Goal: Task Accomplishment & Management: Complete application form

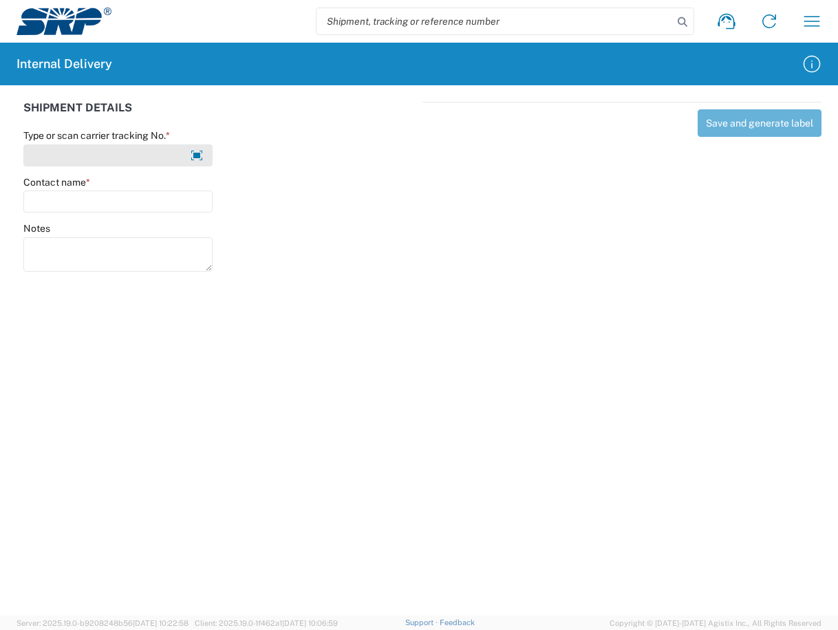
click at [88, 161] on input "Type or scan carrier tracking No. *" at bounding box center [117, 155] width 189 height 22
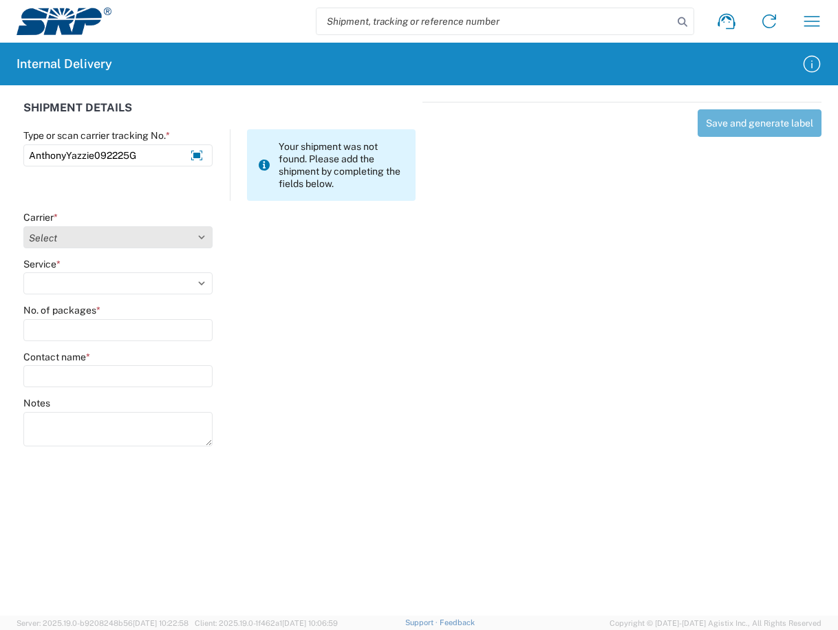
type input "AnthonyYazzie092225G"
click at [191, 235] on select "Select Amazon Logistics ATI Trucking BC Dimerco Logistics Empire Southwest FedE…" at bounding box center [117, 237] width 189 height 22
select select "18713"
click at [23, 226] on select "Select Amazon Logistics ATI Trucking BC Dimerco Logistics Empire Southwest FedE…" at bounding box center [117, 237] width 189 height 22
click at [201, 284] on select "Select Ground Inter-Office" at bounding box center [117, 283] width 189 height 22
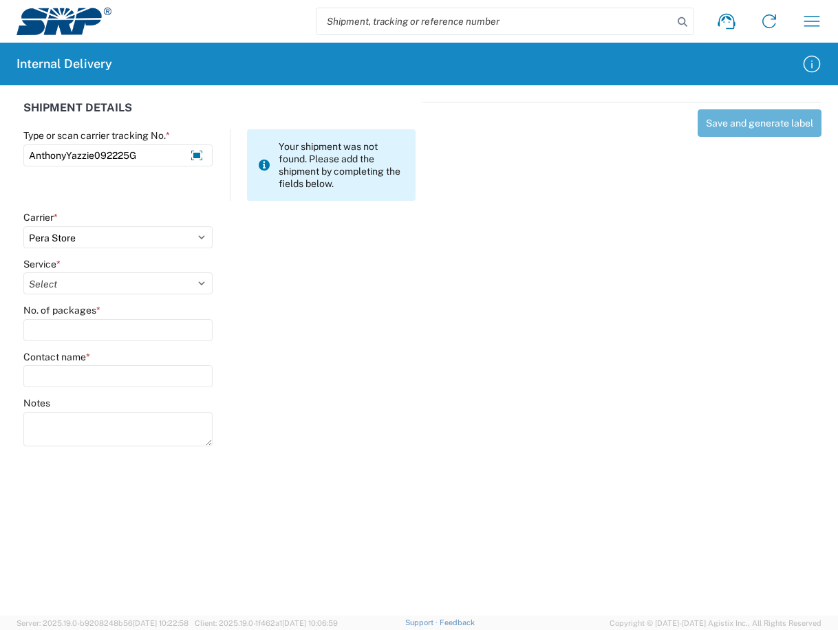
select select "35763"
click at [23, 272] on select "Select Ground Inter-Office" at bounding box center [117, 283] width 189 height 22
click at [119, 372] on input "Contact name *" at bounding box center [117, 376] width 189 height 22
click at [131, 332] on input "No. of packages *" at bounding box center [117, 330] width 189 height 22
type input "1"
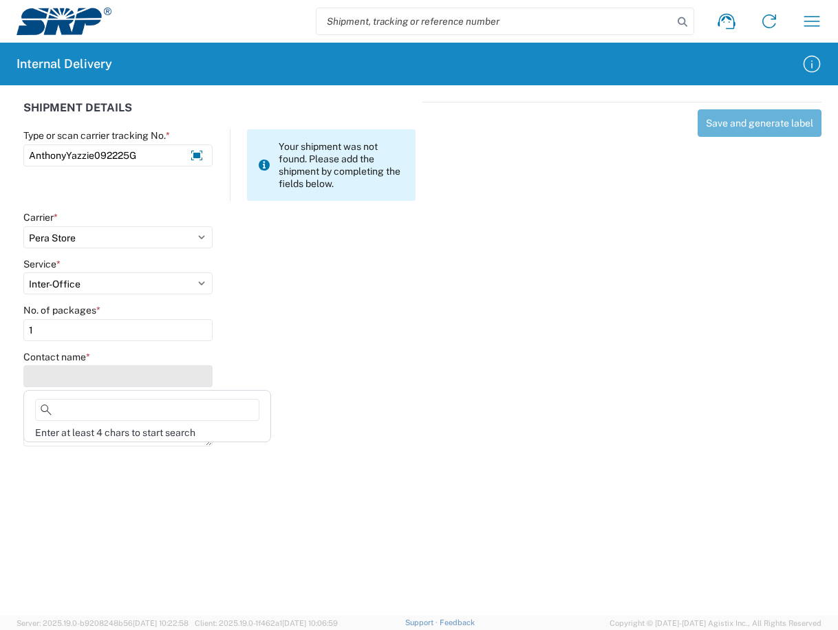
click at [129, 371] on input "Contact name *" at bounding box center [117, 376] width 189 height 22
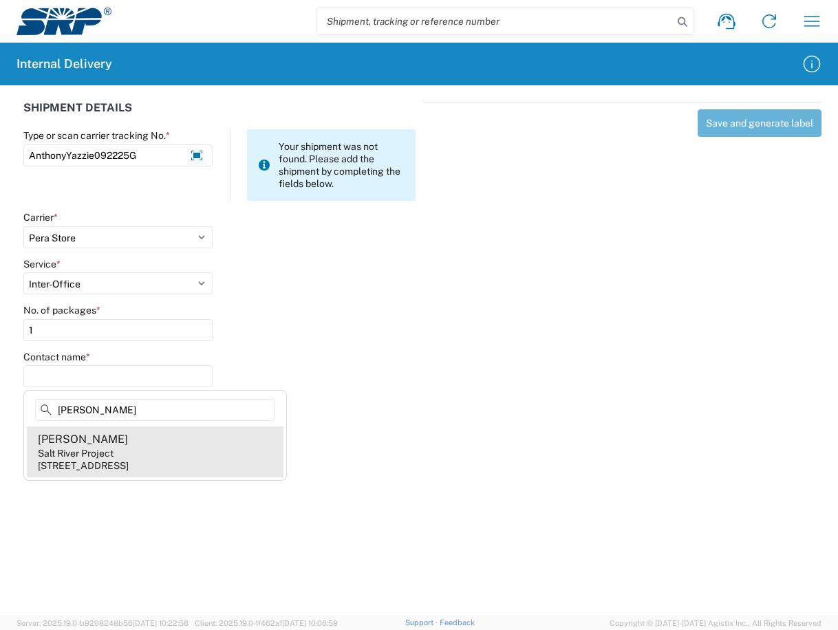
type input "[PERSON_NAME]"
click at [100, 455] on div "Salt River Project" at bounding box center [76, 453] width 76 height 12
type input "[PERSON_NAME]"
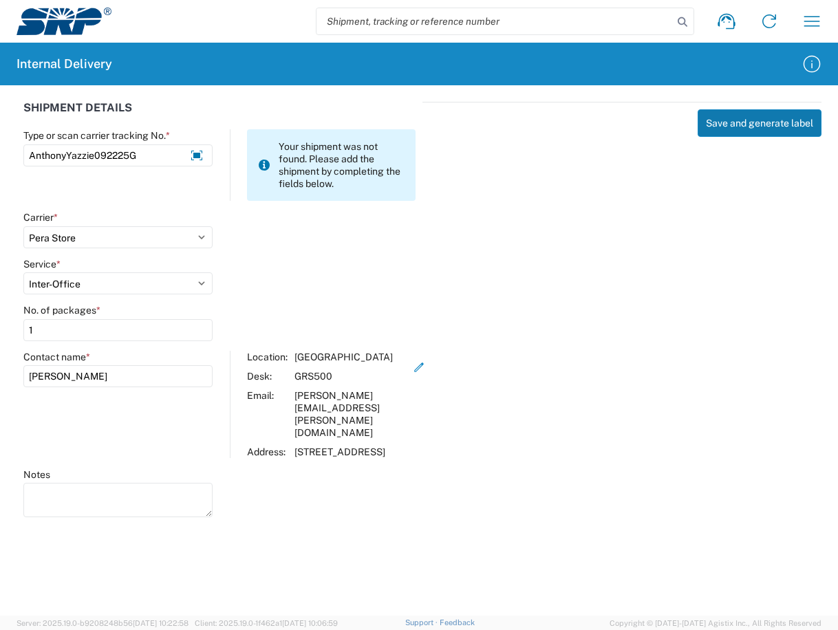
click at [770, 120] on button "Save and generate label" at bounding box center [759, 123] width 124 height 28
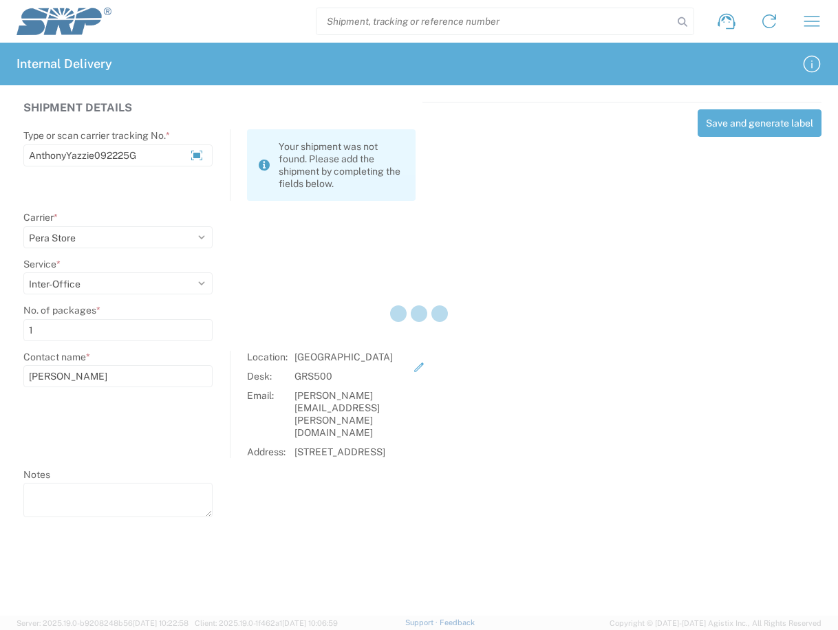
select select
